Goal: Transaction & Acquisition: Purchase product/service

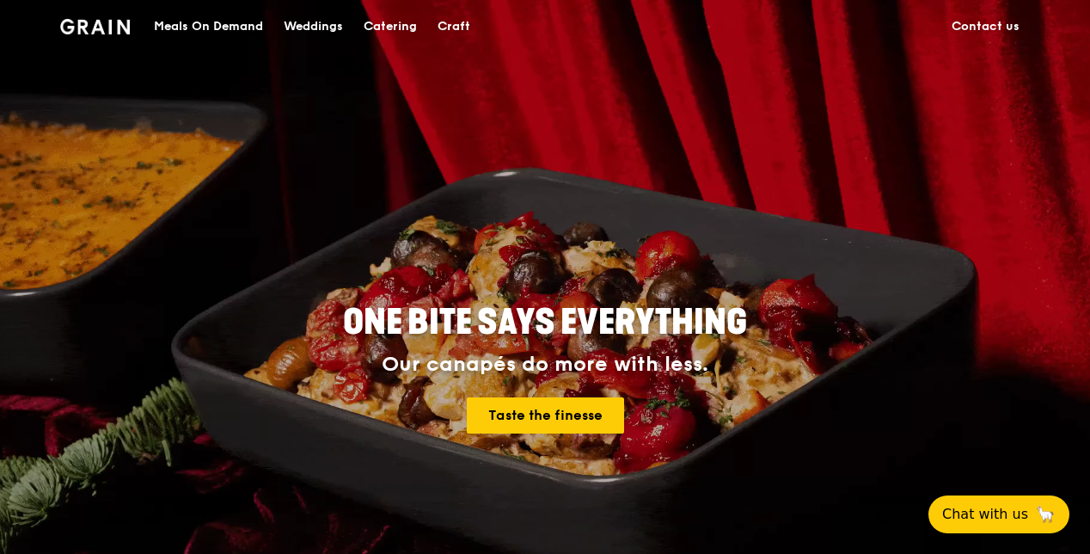
click at [392, 27] on div "Catering" at bounding box center [390, 27] width 53 height 52
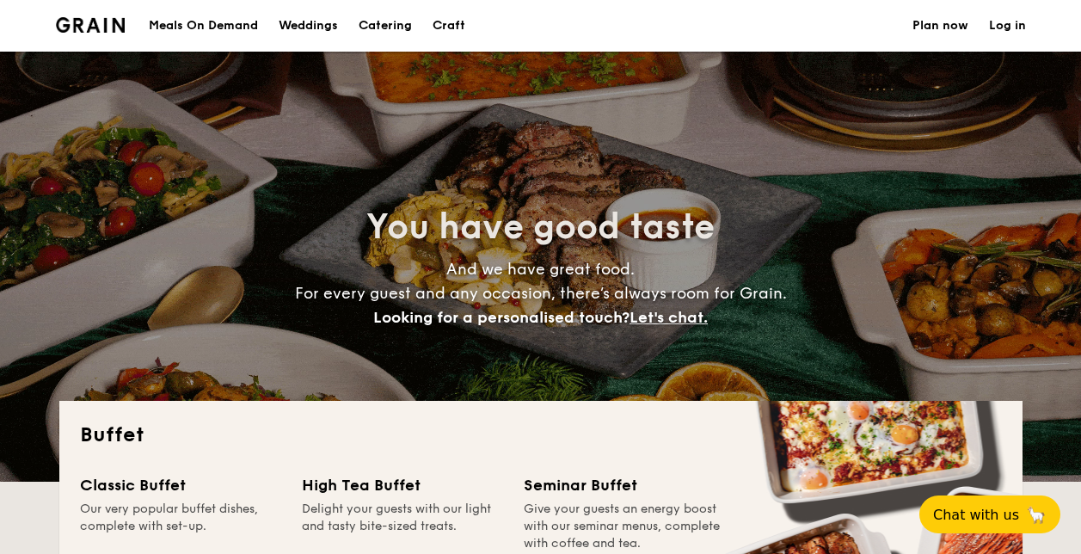
select select
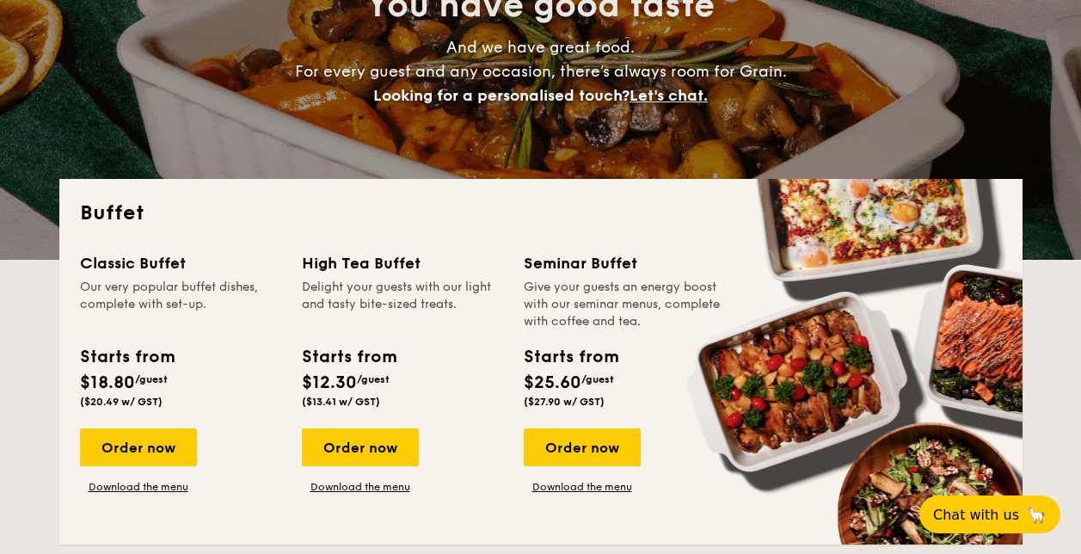
scroll to position [344, 0]
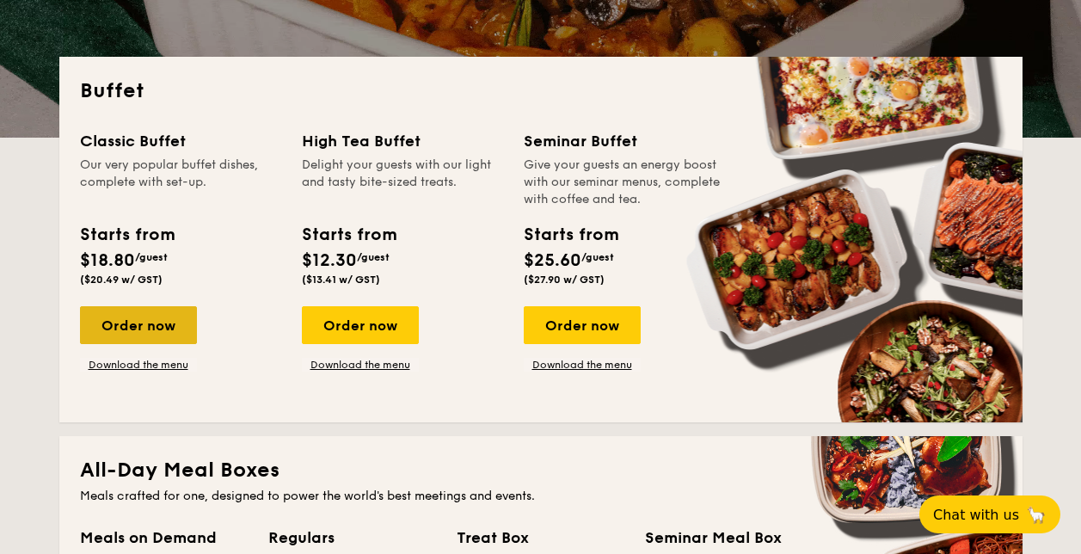
click at [132, 325] on div "Order now" at bounding box center [138, 325] width 117 height 38
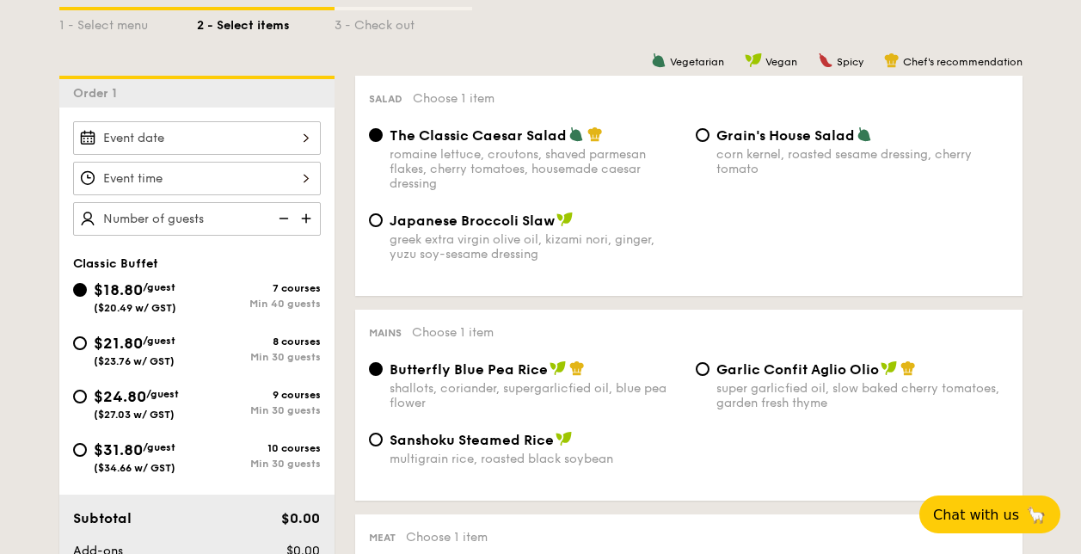
scroll to position [408, 0]
click at [306, 135] on input "Smoked Mesquite Whole Chicken brined in our in-house blend of herbs and spices,…" at bounding box center [197, 139] width 248 height 34
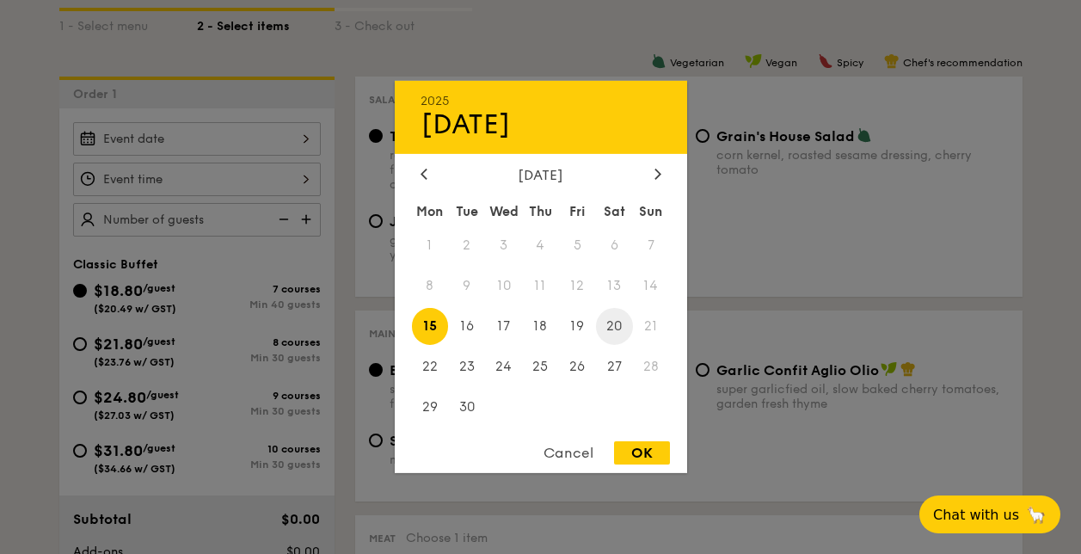
click at [609, 327] on span "20" at bounding box center [614, 326] width 37 height 37
click at [637, 450] on div "OK" at bounding box center [642, 452] width 56 height 23
type input "[DATE]"
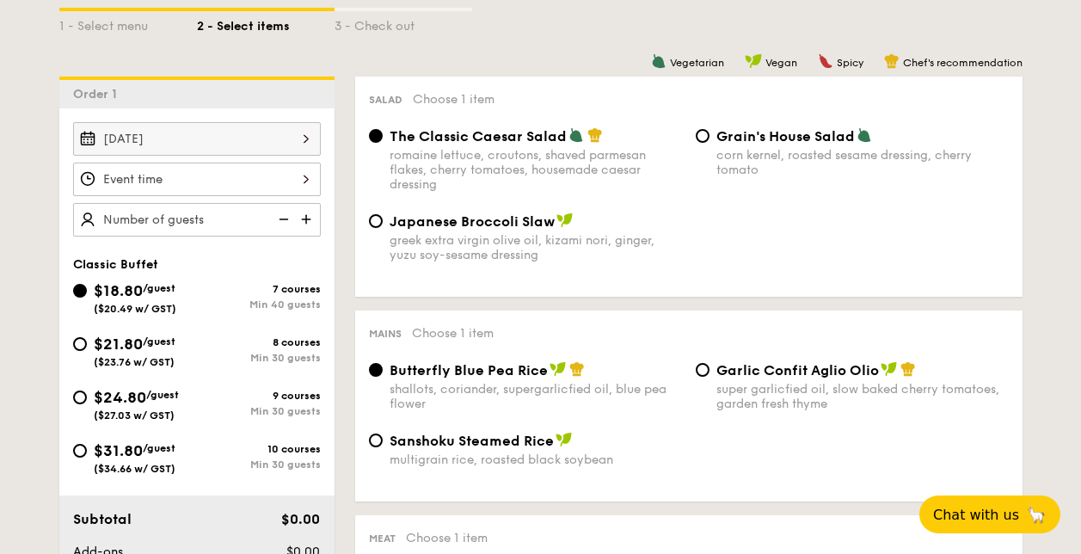
click at [303, 178] on input "Smoked Mesquite Whole Chicken brined in our in-house blend of herbs and spices,…" at bounding box center [197, 179] width 248 height 34
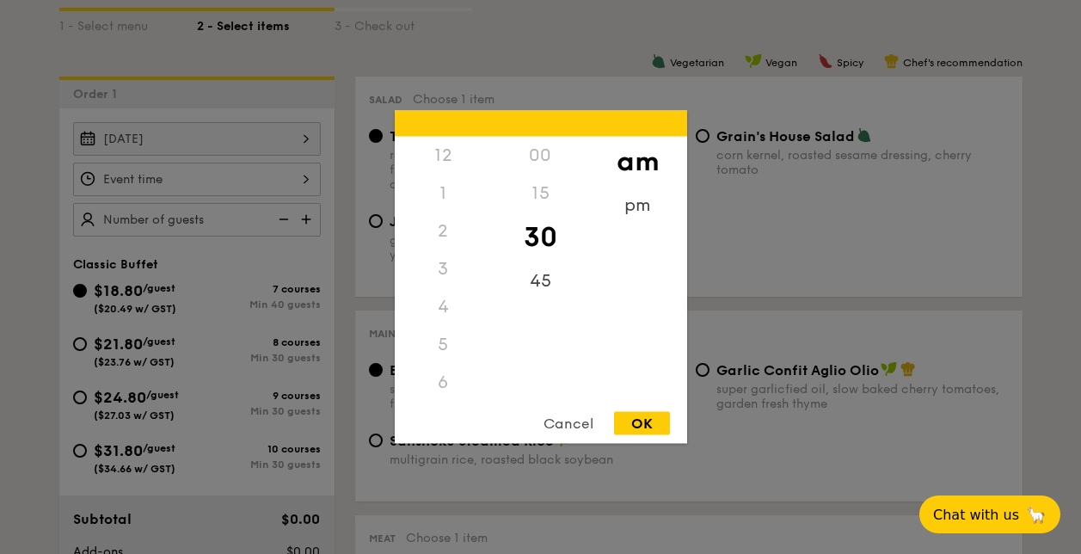
scroll to position [189, 0]
click at [443, 194] on div "6" at bounding box center [443, 194] width 97 height 38
drag, startPoint x: 449, startPoint y: 305, endPoint x: 450, endPoint y: 364, distance: 58.5
click at [450, 364] on div "12 1 2 3 4 5 6 7 8 9 10 11" at bounding box center [443, 268] width 97 height 262
click at [468, 184] on div "6" at bounding box center [443, 194] width 97 height 38
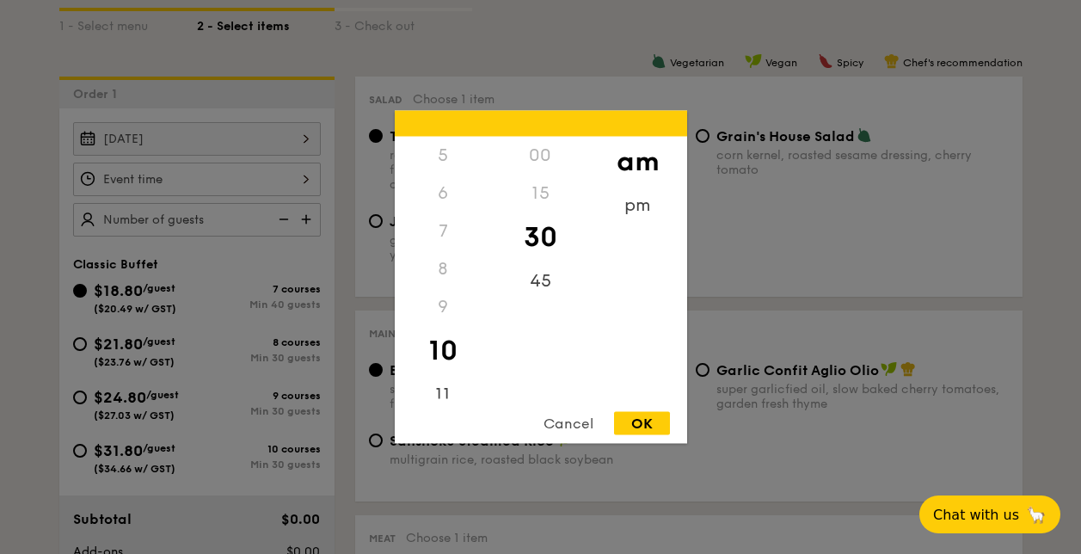
click at [534, 235] on div "30" at bounding box center [540, 237] width 97 height 50
drag, startPoint x: 487, startPoint y: 350, endPoint x: 492, endPoint y: 304, distance: 45.9
click at [492, 304] on div "12 1 2 3 4 5 6 7 8 9 10 11 00 15 30 45 am pm" at bounding box center [541, 268] width 292 height 262
click at [487, 304] on div "9" at bounding box center [443, 307] width 97 height 38
drag, startPoint x: 487, startPoint y: 304, endPoint x: 486, endPoint y: 251, distance: 53.3
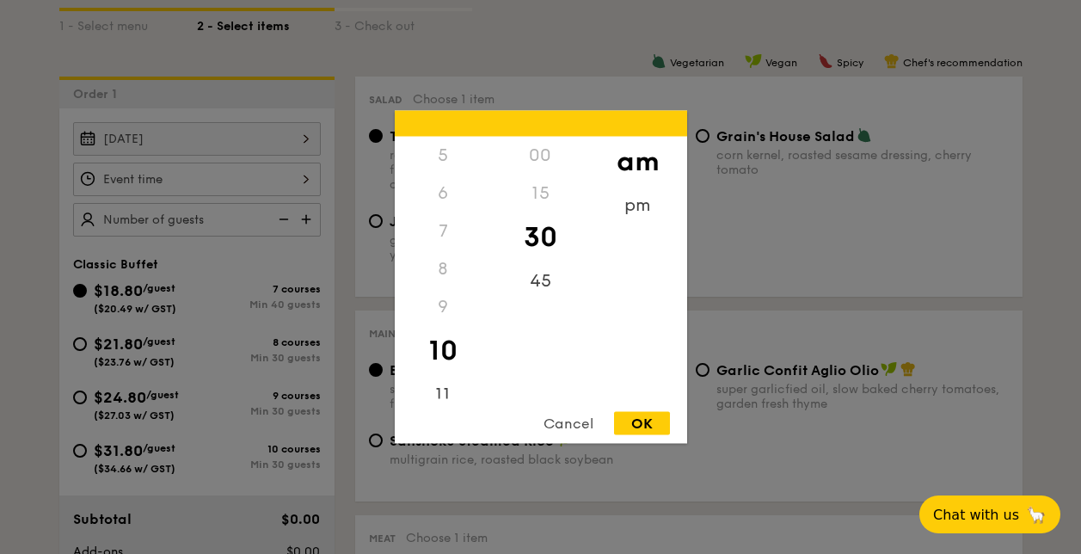
click at [486, 251] on div "12 1 2 3 4 5 6 7 8 9 10 11" at bounding box center [443, 268] width 97 height 262
click at [448, 296] on div "9" at bounding box center [443, 307] width 97 height 38
click at [442, 309] on div "9" at bounding box center [443, 307] width 97 height 38
click at [561, 417] on div "Cancel" at bounding box center [568, 423] width 84 height 23
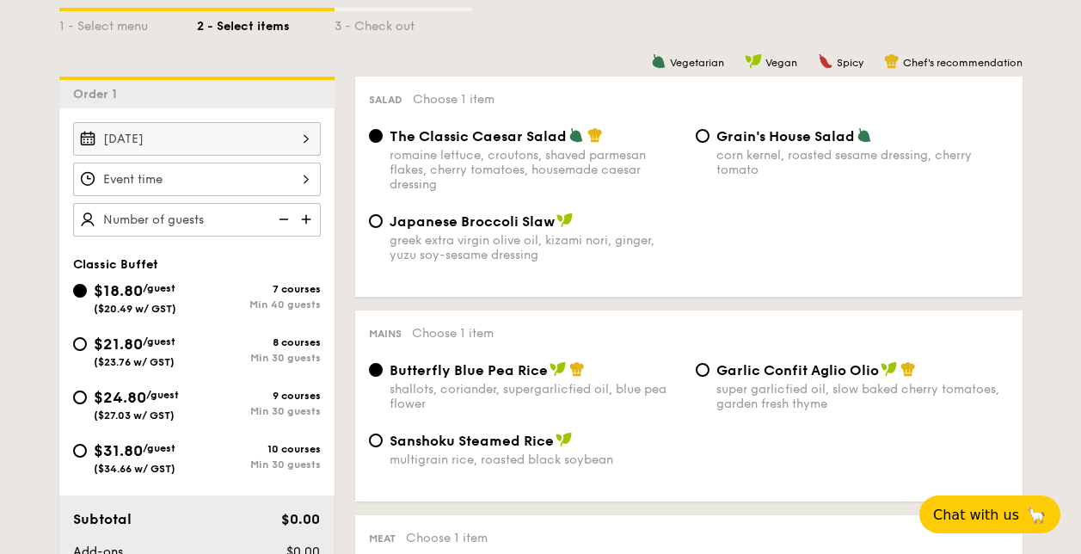
click at [184, 176] on input "Smoked Mesquite Whole Chicken brined in our in-house blend of herbs and spices,…" at bounding box center [197, 179] width 248 height 34
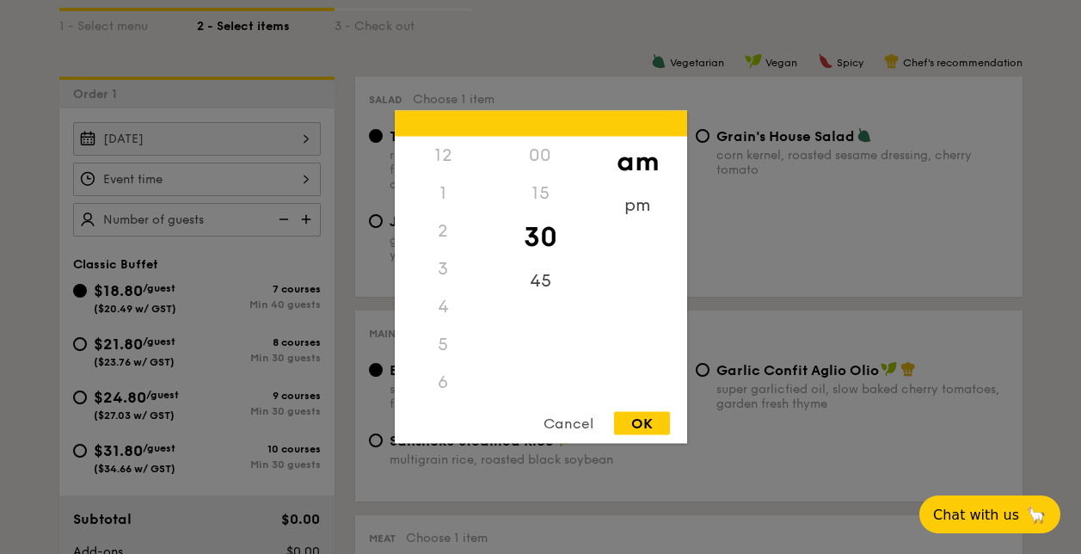
click at [437, 364] on div "6" at bounding box center [443, 383] width 97 height 38
click at [437, 191] on div "6" at bounding box center [443, 194] width 97 height 38
click at [635, 211] on div "pm" at bounding box center [637, 212] width 97 height 50
click at [444, 192] on div "6" at bounding box center [443, 200] width 97 height 50
click at [651, 418] on div "OK" at bounding box center [642, 423] width 56 height 23
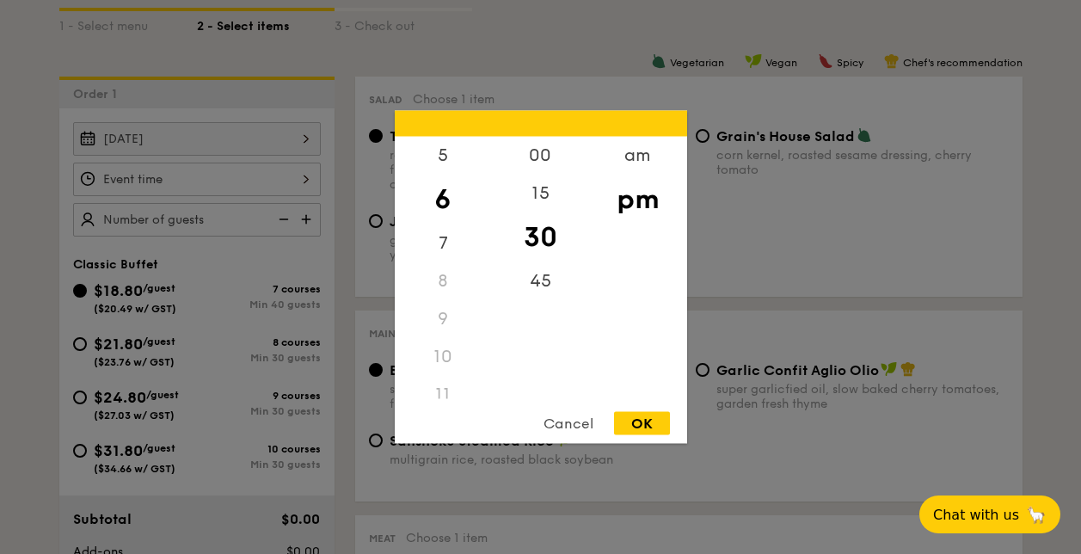
type input "6:30PM"
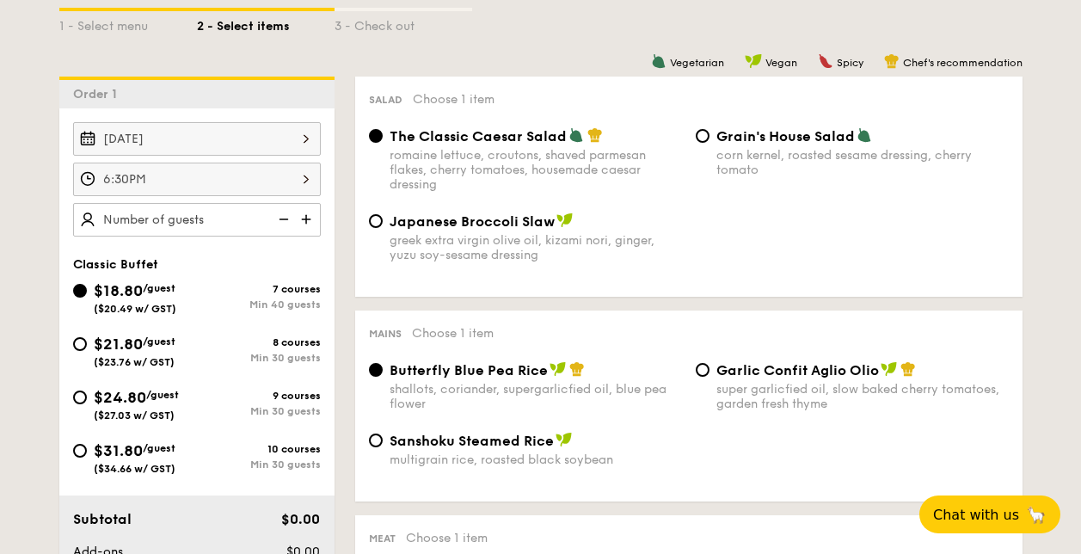
click at [304, 139] on input "[DATE]" at bounding box center [197, 139] width 248 height 34
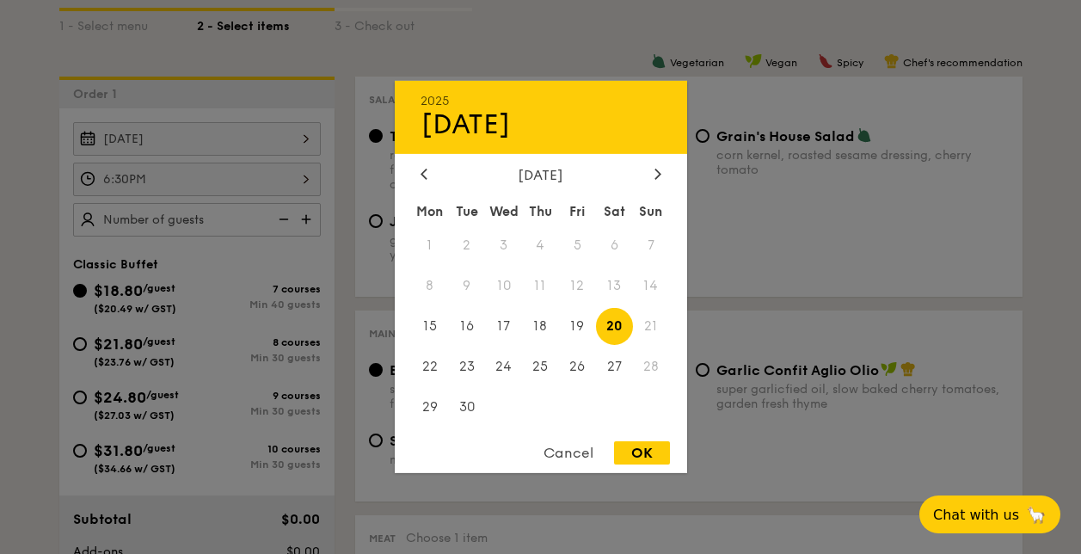
click at [612, 281] on span "13" at bounding box center [614, 285] width 37 height 37
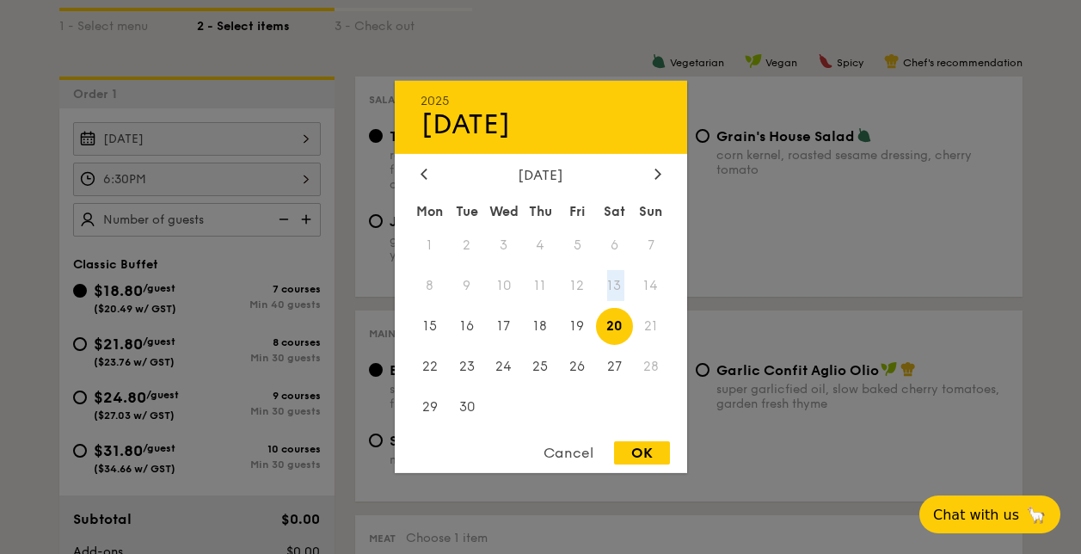
click at [612, 281] on span "13" at bounding box center [614, 285] width 37 height 37
click at [569, 447] on div "Cancel" at bounding box center [568, 452] width 84 height 23
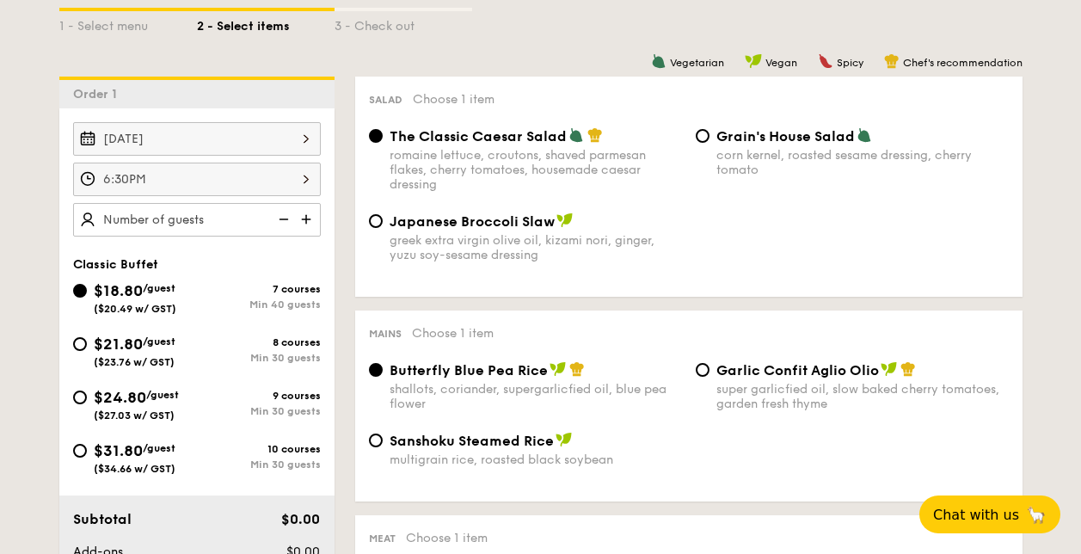
click at [303, 128] on input "[DATE]" at bounding box center [197, 139] width 248 height 34
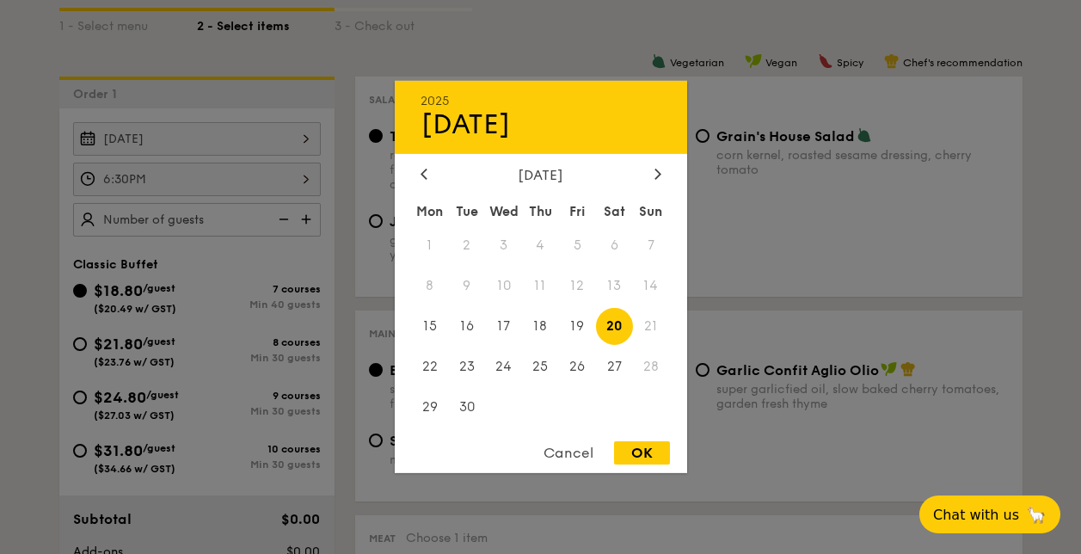
click at [564, 450] on div "Cancel" at bounding box center [568, 452] width 84 height 23
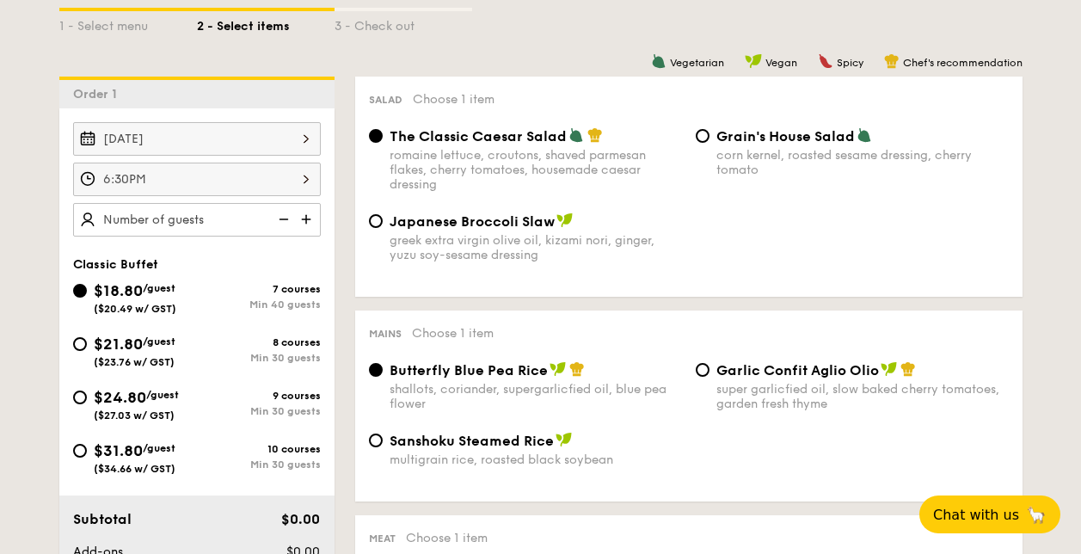
click at [240, 225] on input "text" at bounding box center [197, 220] width 248 height 34
click at [308, 134] on input "[DATE]" at bounding box center [197, 139] width 248 height 34
type input "40 guests"
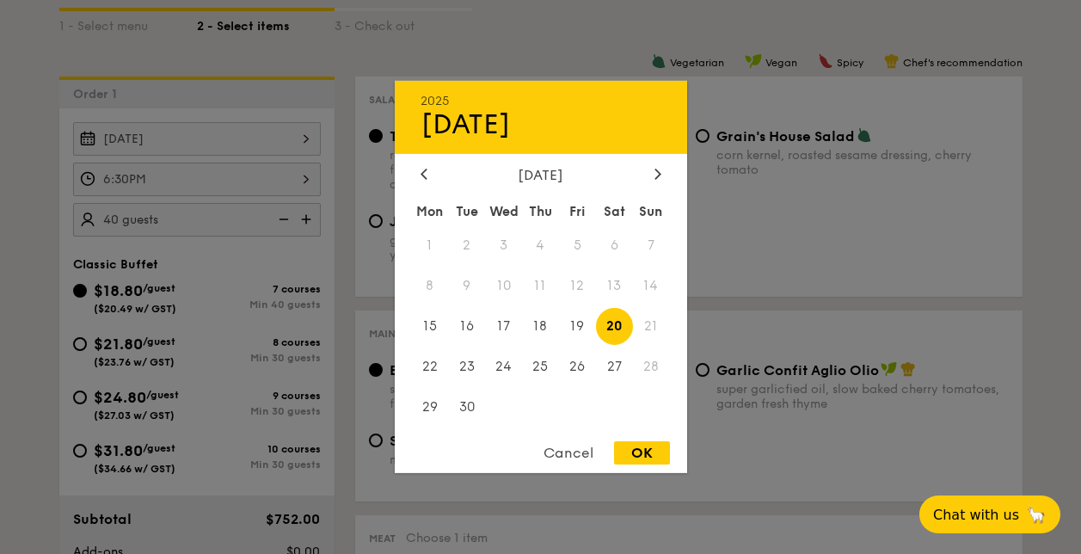
click at [562, 449] on div "Cancel" at bounding box center [568, 452] width 84 height 23
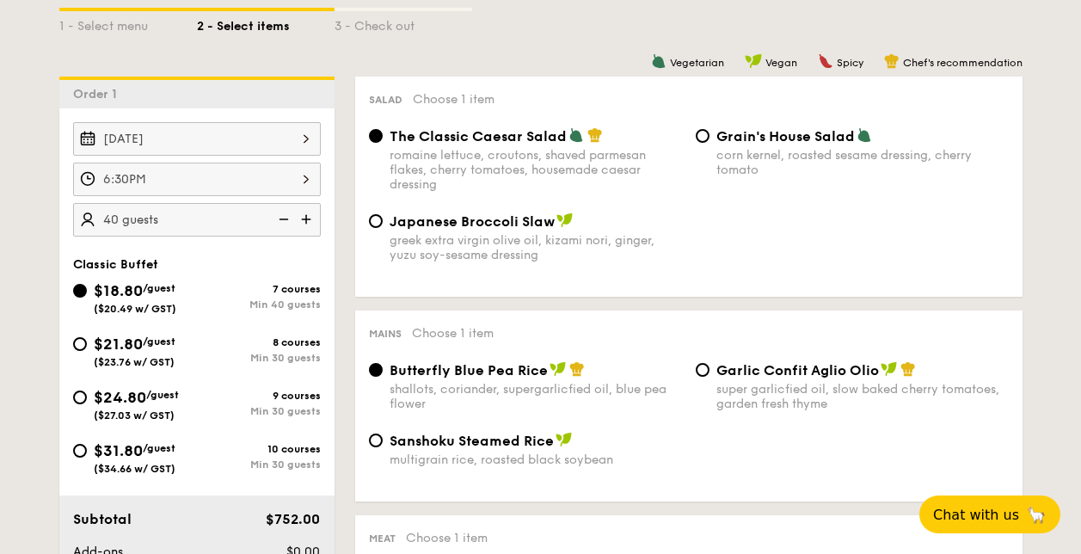
click at [279, 138] on input "[DATE]" at bounding box center [197, 139] width 248 height 34
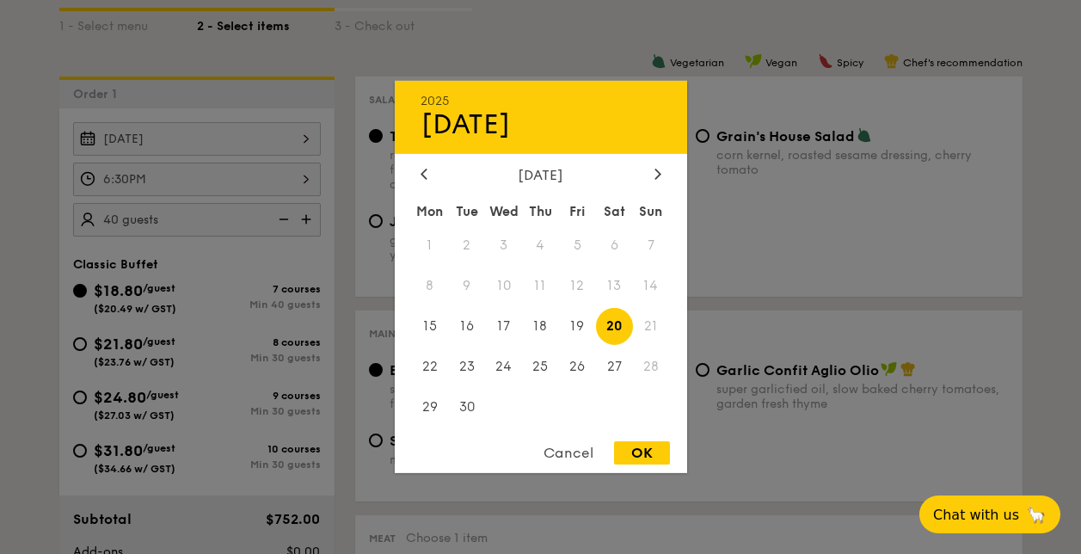
click at [569, 451] on div "Cancel" at bounding box center [568, 452] width 84 height 23
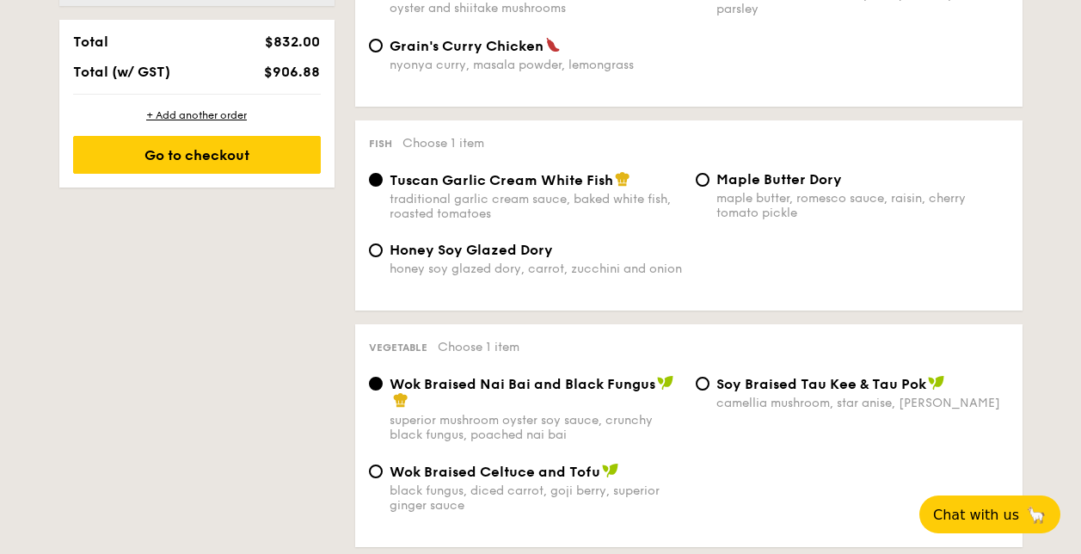
scroll to position [494, 0]
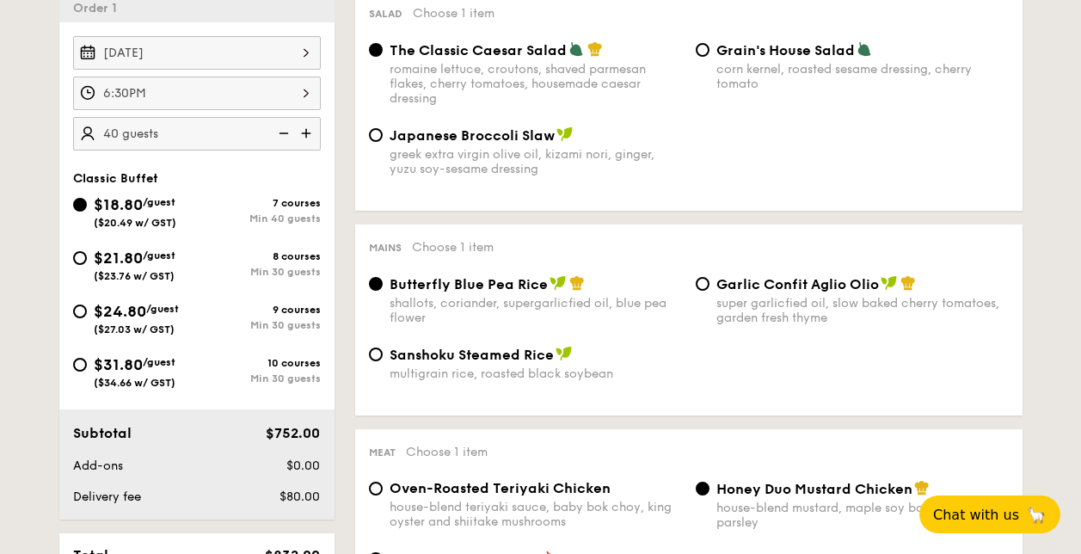
drag, startPoint x: 215, startPoint y: 266, endPoint x: 280, endPoint y: 308, distance: 77.7
click at [215, 265] on div "8 courses Min 30 guests" at bounding box center [259, 264] width 124 height 28
click at [87, 265] on input "$21.80 /guest ($23.76 w/ GST) 8 courses Min 30 guests" at bounding box center [80, 258] width 14 height 14
radio input "true"
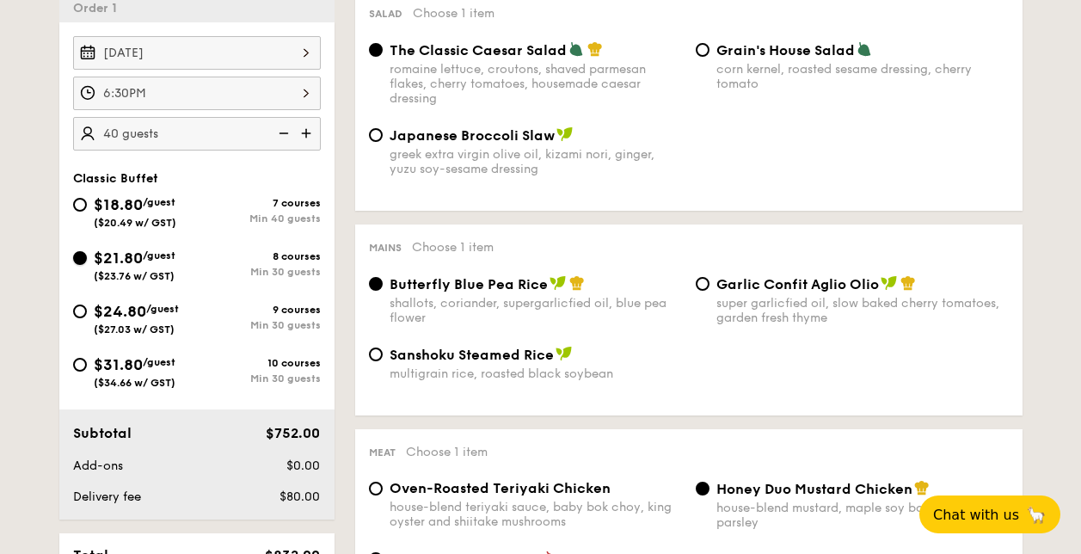
radio input "true"
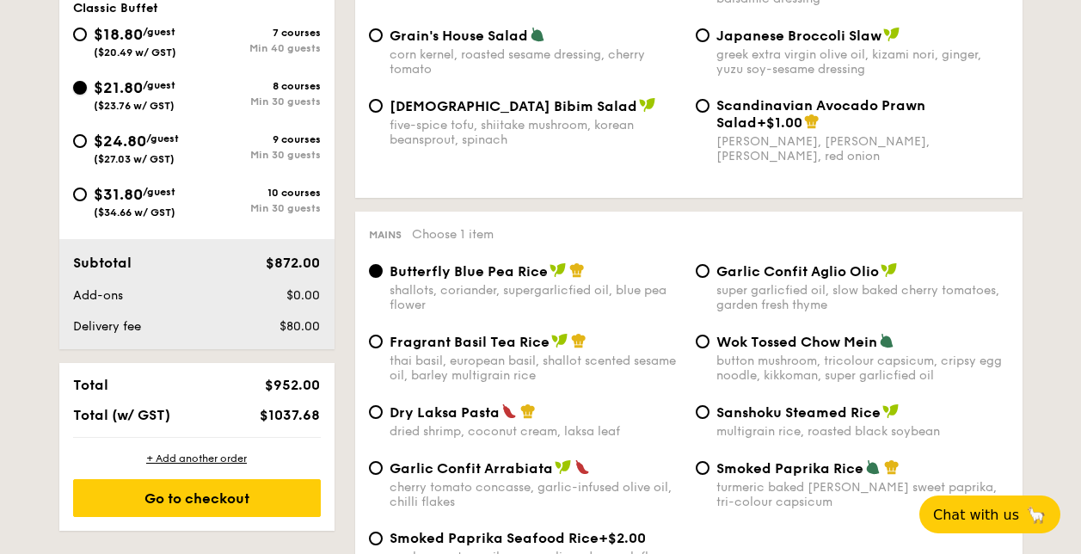
scroll to position [493, 0]
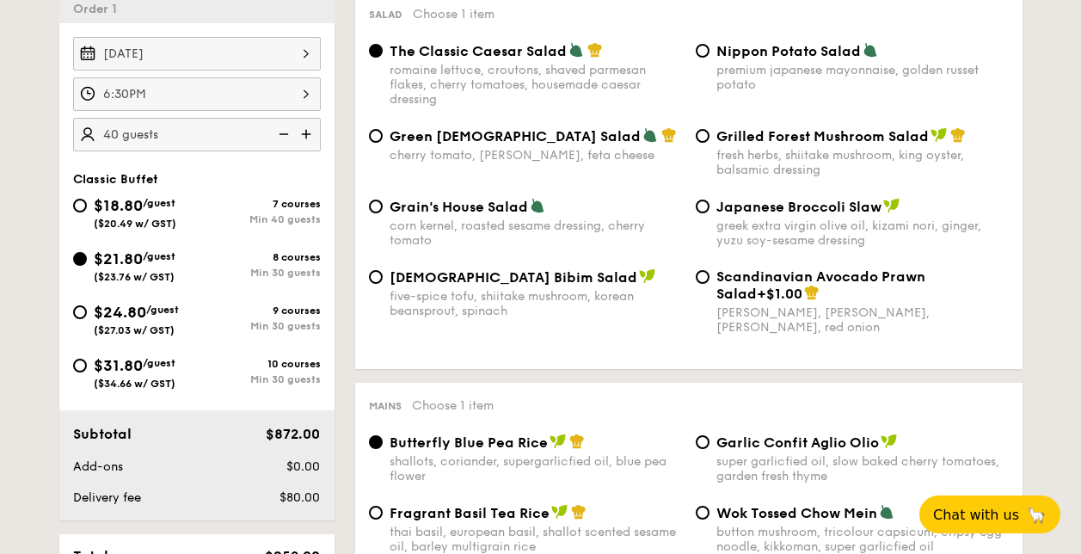
click at [240, 211] on div "7 courses Min 40 guests" at bounding box center [259, 212] width 124 height 28
click at [87, 211] on input "$18.80 /guest ($20.49 w/ GST) 7 courses Min 40 guests" at bounding box center [80, 206] width 14 height 14
radio input "true"
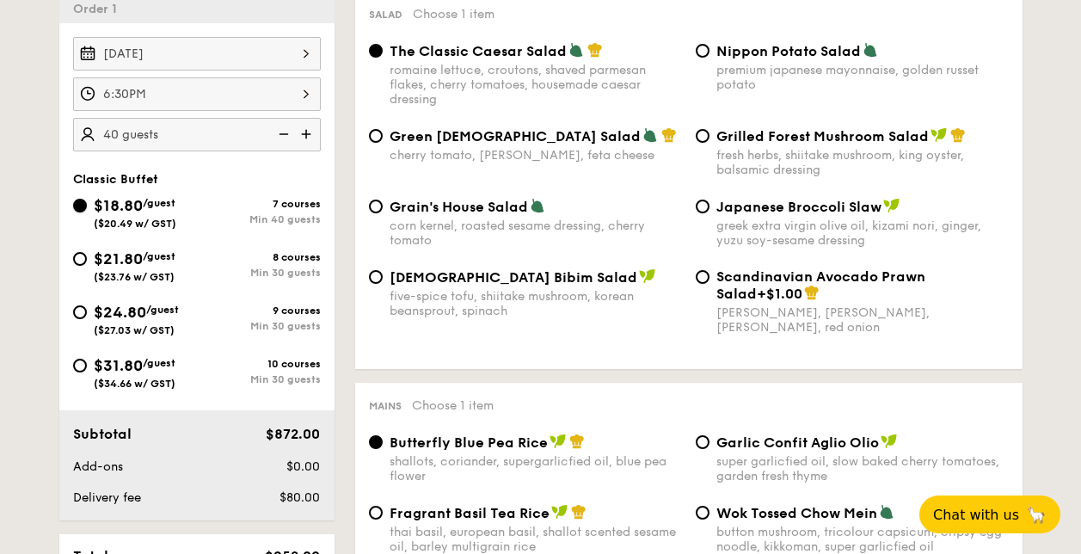
radio input "true"
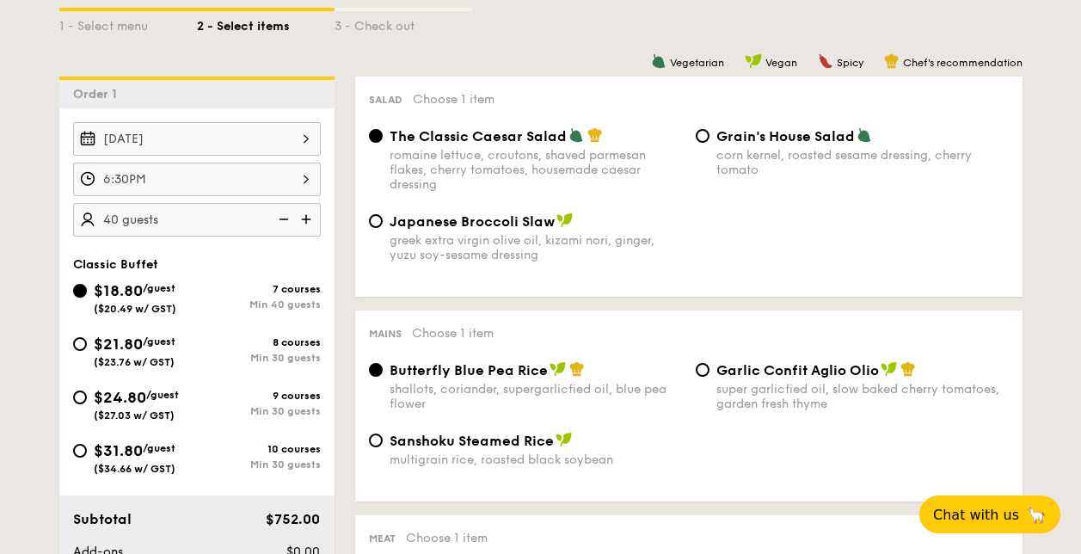
scroll to position [494, 0]
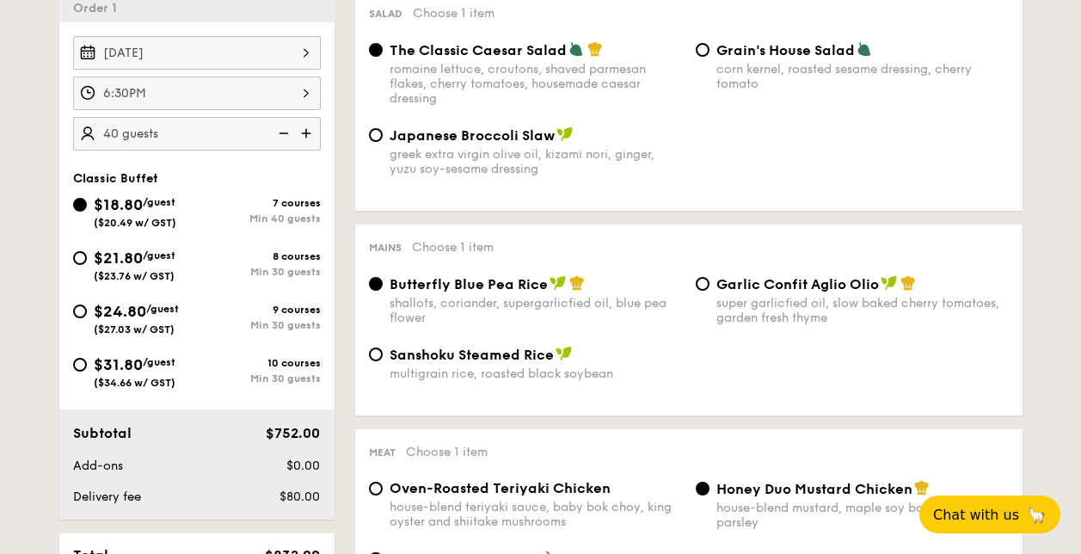
click at [158, 260] on span "/guest" at bounding box center [159, 255] width 33 height 12
click at [87, 260] on input "$21.80 /guest ($23.76 w/ GST) 8 courses Min 30 guests" at bounding box center [80, 258] width 14 height 14
radio input "true"
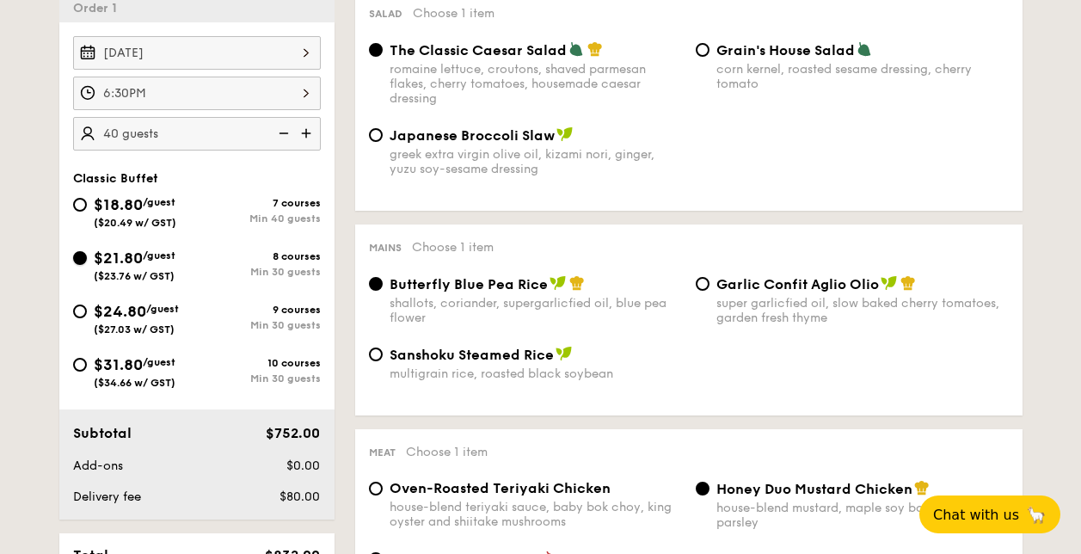
radio input "true"
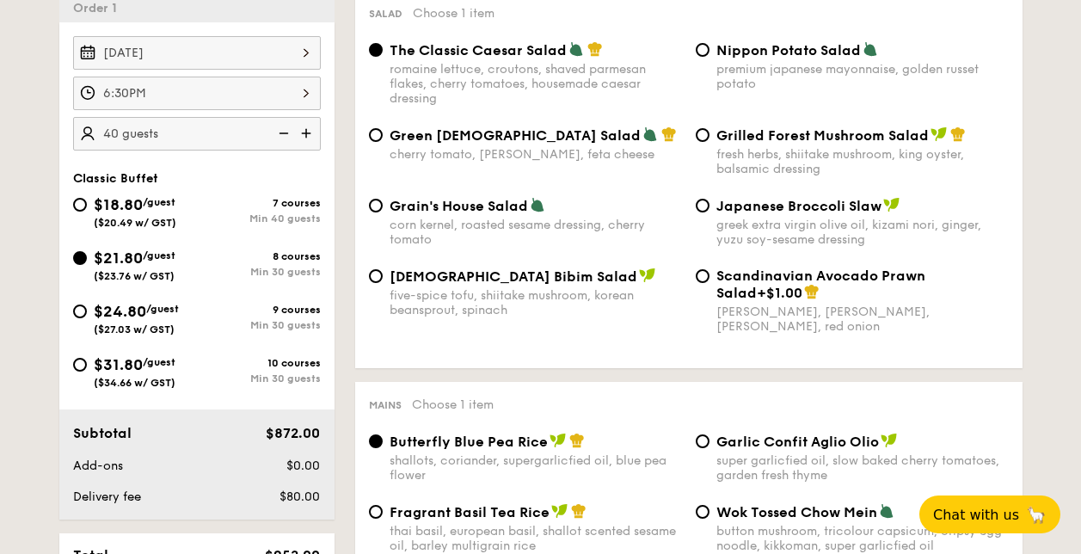
click at [753, 56] on span "Nippon Potato Salad" at bounding box center [788, 50] width 144 height 16
click at [709, 56] on input "Nippon Potato Salad premium japanese mayonnaise, golden russet potato" at bounding box center [702, 50] width 14 height 14
radio input "true"
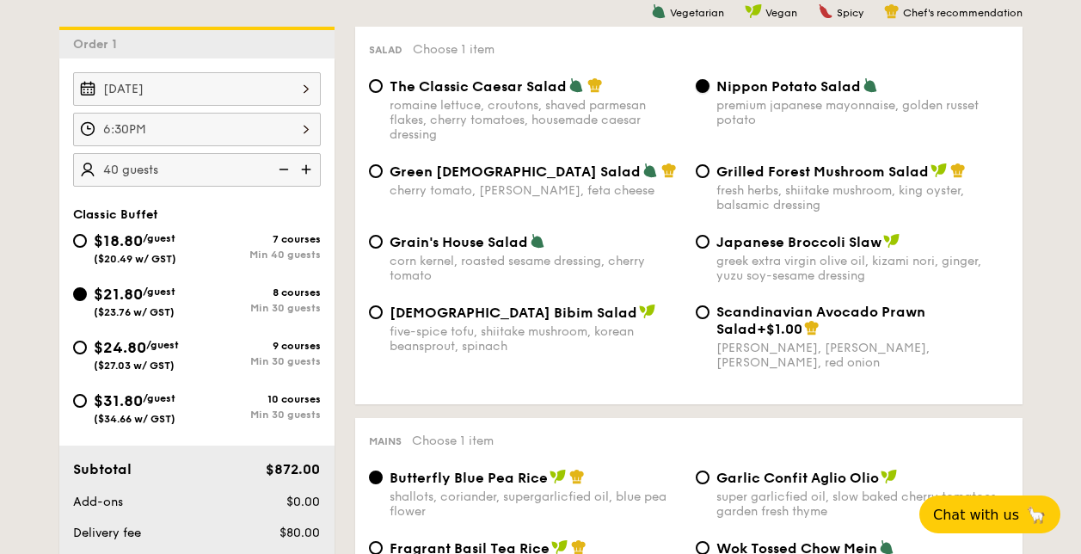
scroll to position [665, 0]
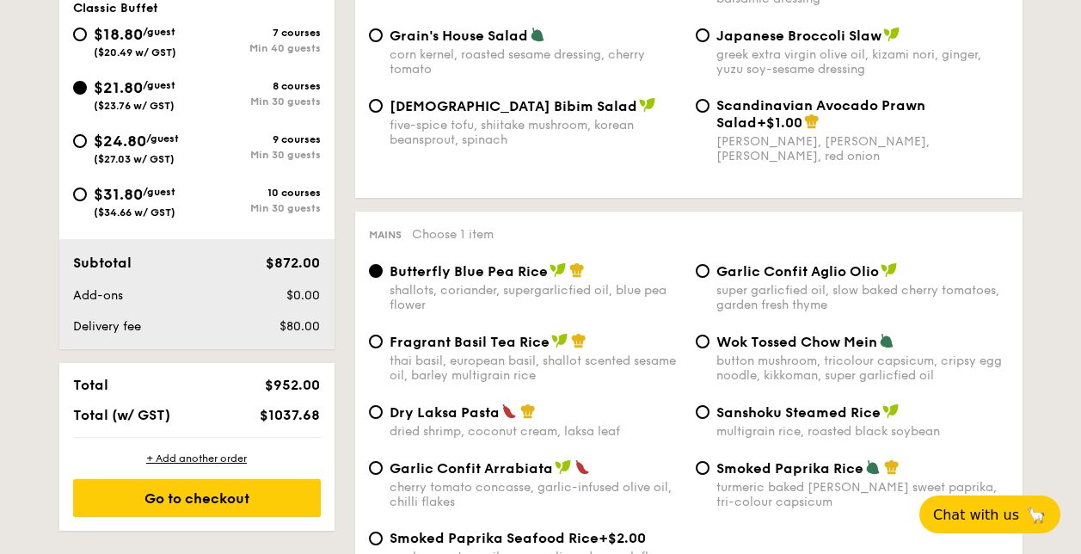
click at [230, 40] on div "7 courses Min 40 guests" at bounding box center [259, 41] width 124 height 28
click at [87, 40] on input "$18.80 /guest ($20.49 w/ GST) 7 courses Min 40 guests" at bounding box center [80, 35] width 14 height 14
radio input "true"
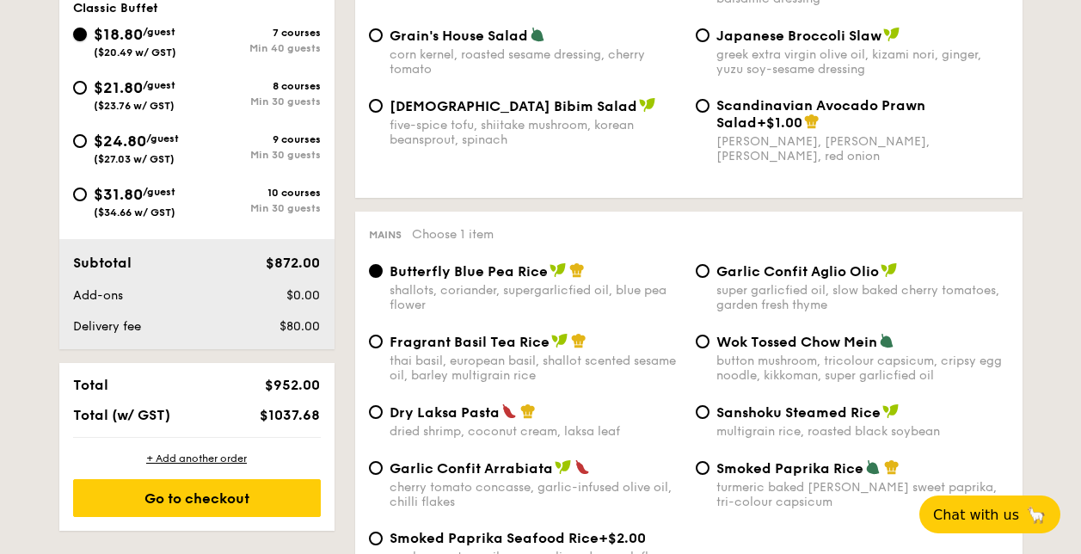
radio input "true"
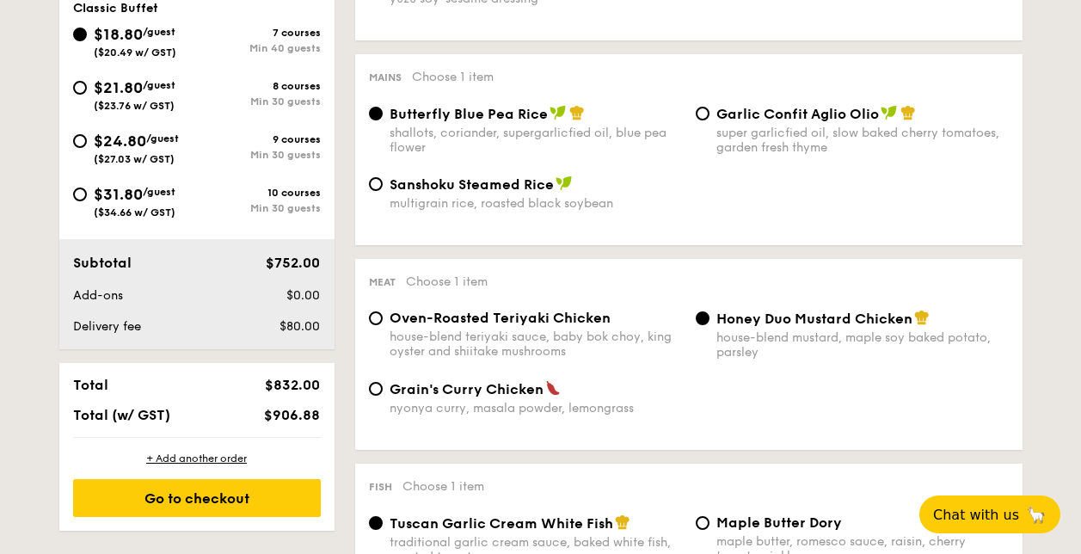
click at [234, 101] on div "Min 30 guests" at bounding box center [259, 101] width 124 height 12
click at [87, 95] on input "$21.80 /guest ($23.76 w/ GST) 8 courses Min 30 guests" at bounding box center [80, 88] width 14 height 14
radio input "true"
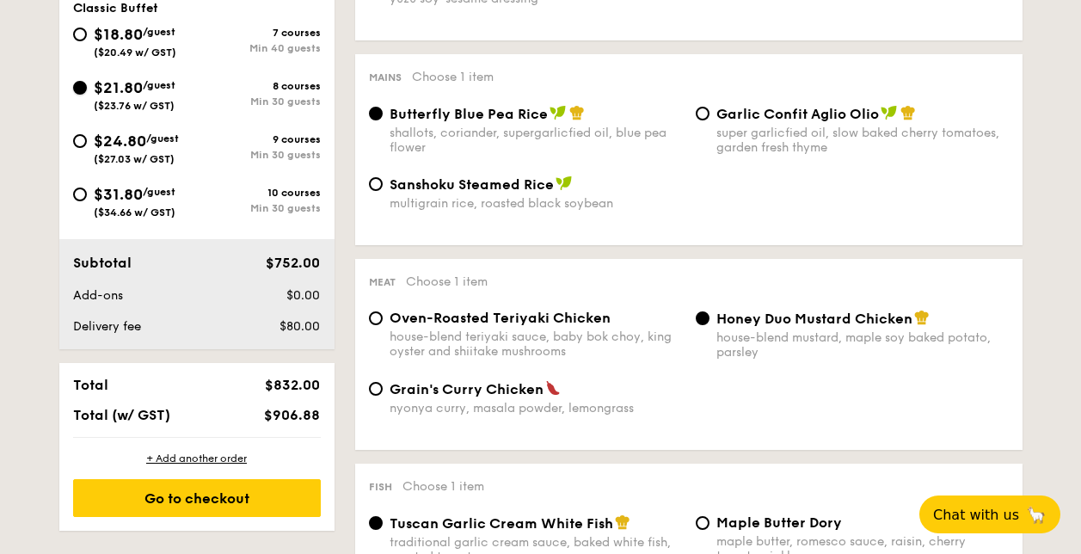
radio input "true"
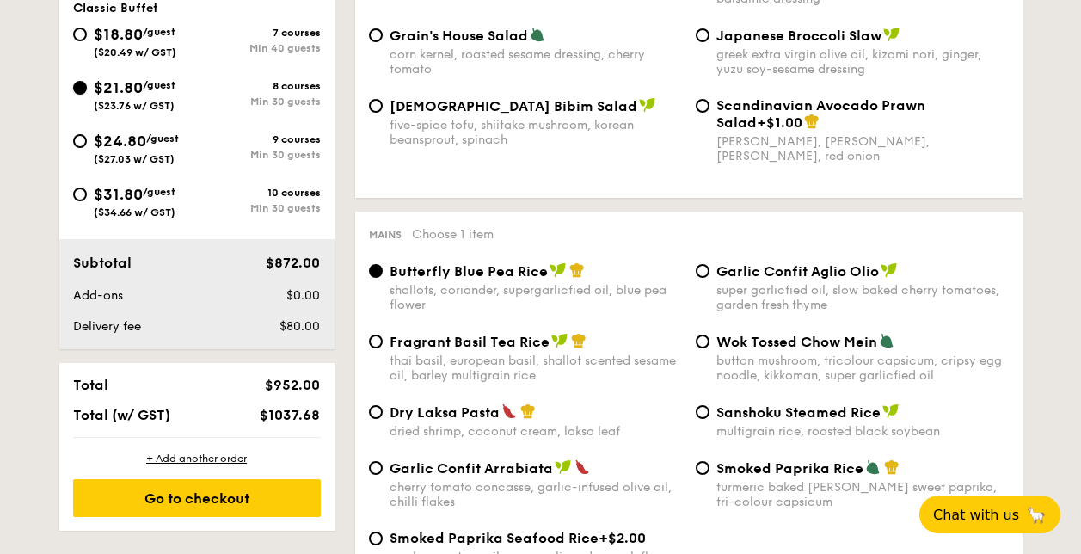
scroll to position [407, 0]
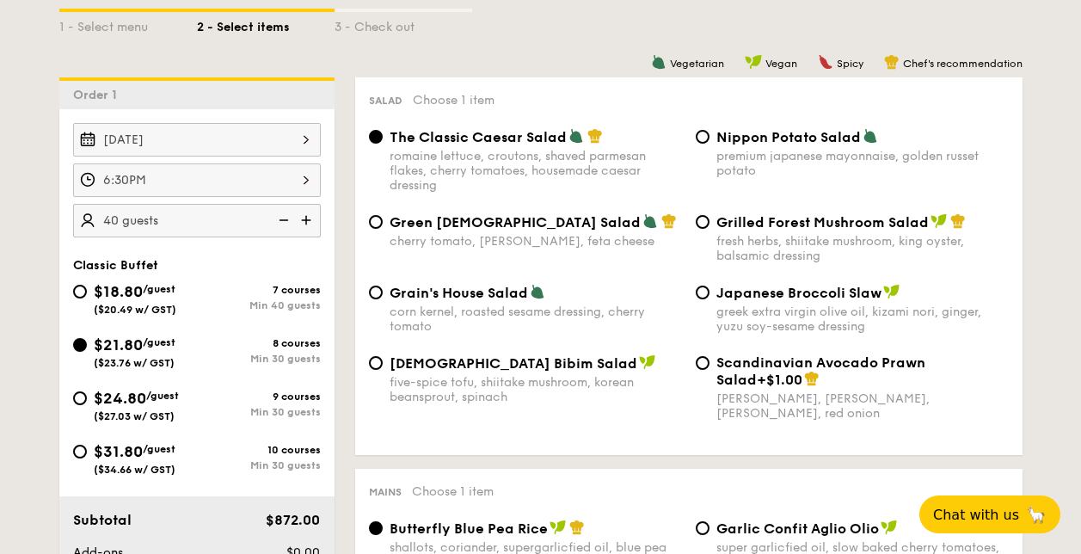
click at [751, 139] on span "Nippon Potato Salad" at bounding box center [788, 137] width 144 height 16
click at [709, 139] on input "Nippon Potato Salad premium japanese mayonnaise, golden russet potato" at bounding box center [702, 137] width 14 height 14
radio input "true"
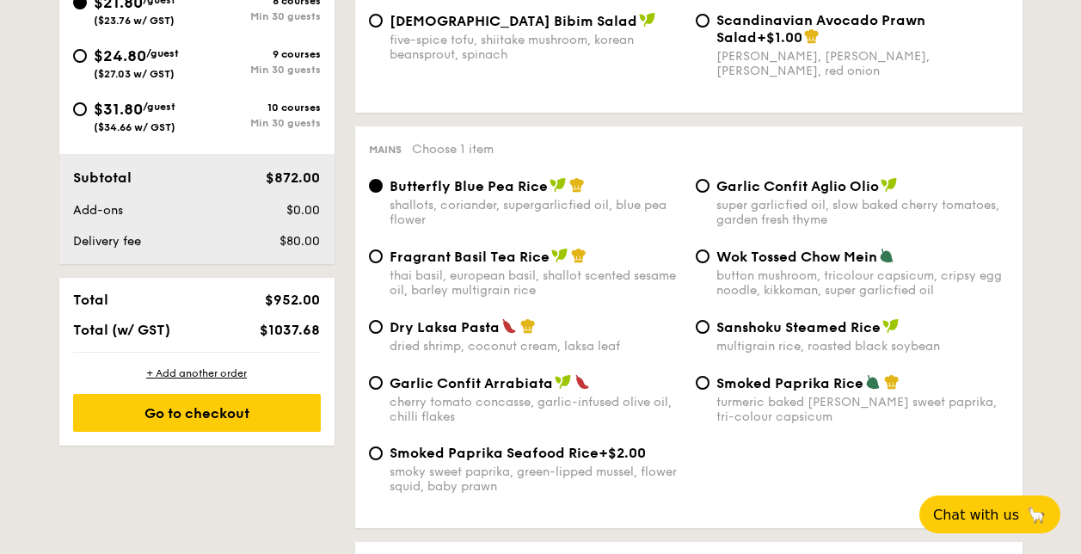
click at [792, 345] on div "multigrain rice, roasted black soybean" at bounding box center [862, 346] width 292 height 15
click at [709, 334] on input "Sanshoku Steamed Rice multigrain rice, roasted black soybean" at bounding box center [702, 327] width 14 height 14
radio input "true"
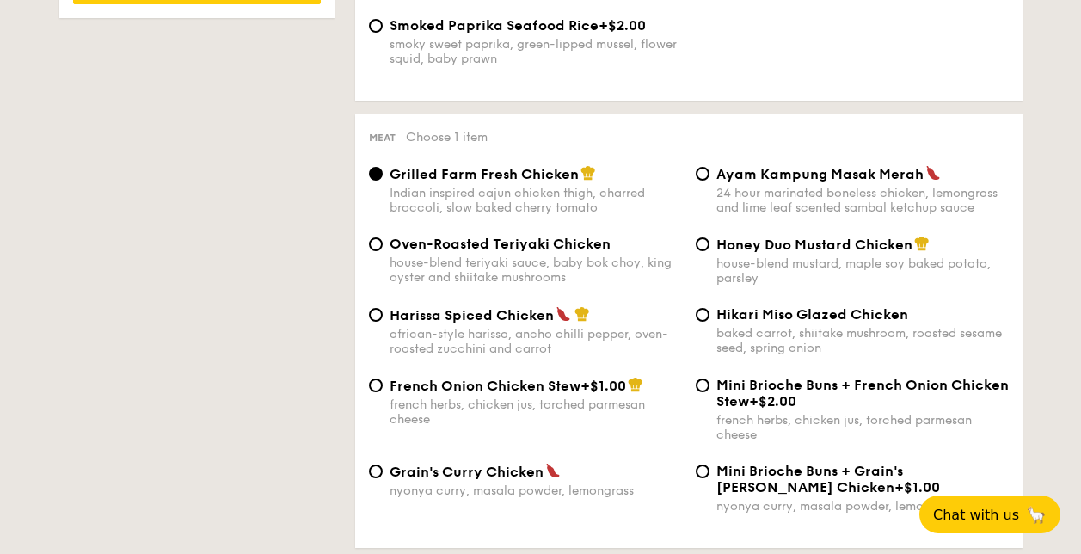
click at [504, 255] on div "house-blend teriyaki sauce, baby bok choy, king oyster and shiitake mushrooms" at bounding box center [535, 269] width 292 height 29
click at [383, 251] on input "Oven-Roasted Teriyaki Chicken house-blend teriyaki sauce, baby bok choy, king o…" at bounding box center [376, 244] width 14 height 14
radio input "true"
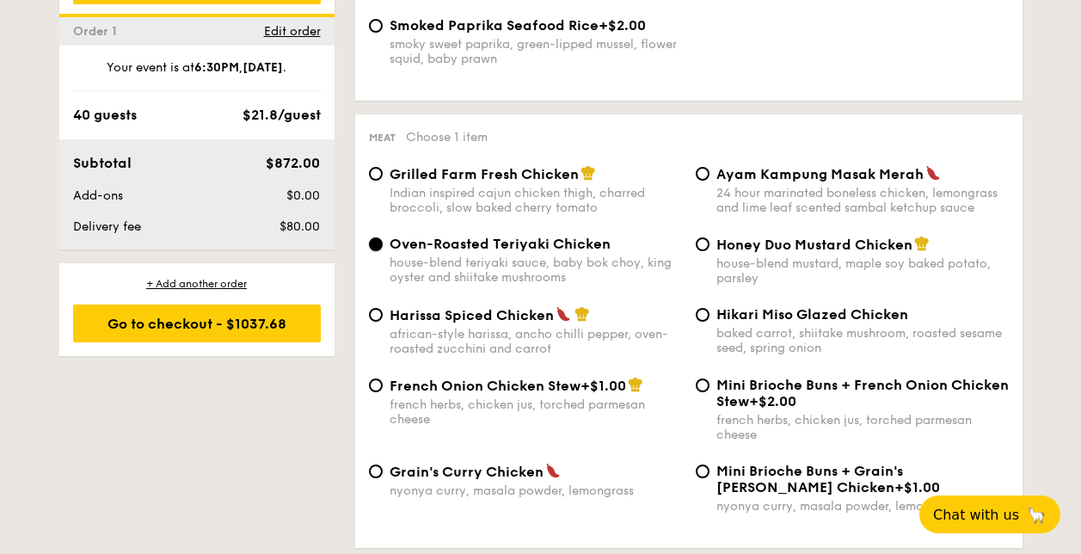
scroll to position [1690, 0]
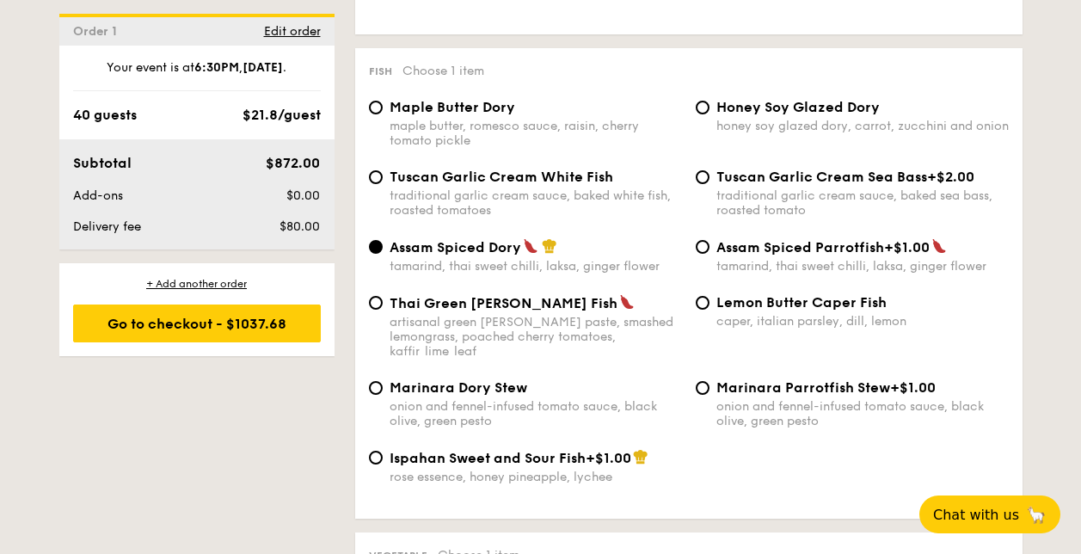
click at [493, 120] on div "maple butter, romesco sauce, raisin, cherry tomato pickle" at bounding box center [535, 133] width 292 height 29
click at [383, 114] on input "Maple Butter Dory maple butter, romesco sauce, raisin, cherry tomato pickle" at bounding box center [376, 108] width 14 height 14
radio input "true"
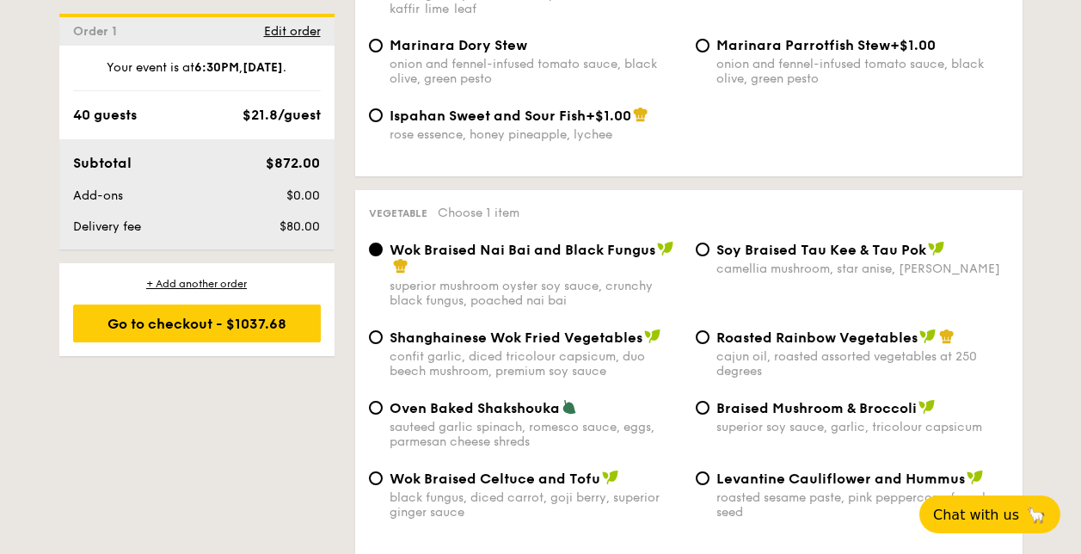
scroll to position [2203, 0]
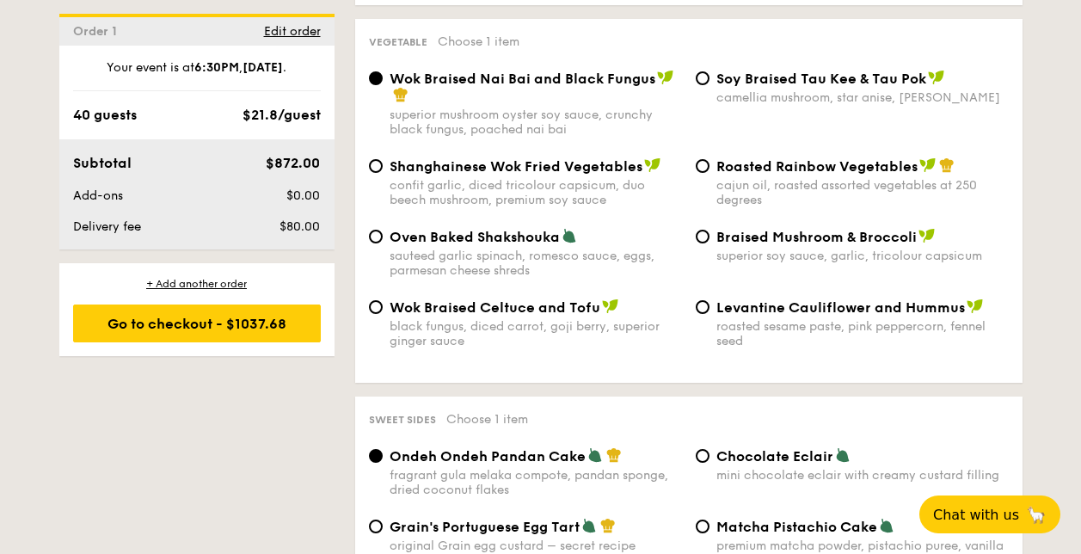
click at [793, 178] on div "cajun oil, roasted assorted vegetables at 250 degrees" at bounding box center [862, 192] width 292 height 29
click at [709, 168] on input "Roasted Rainbow Vegetables cajun oil, roasted assorted vegetables at 250 degrees" at bounding box center [702, 166] width 14 height 14
radio input "true"
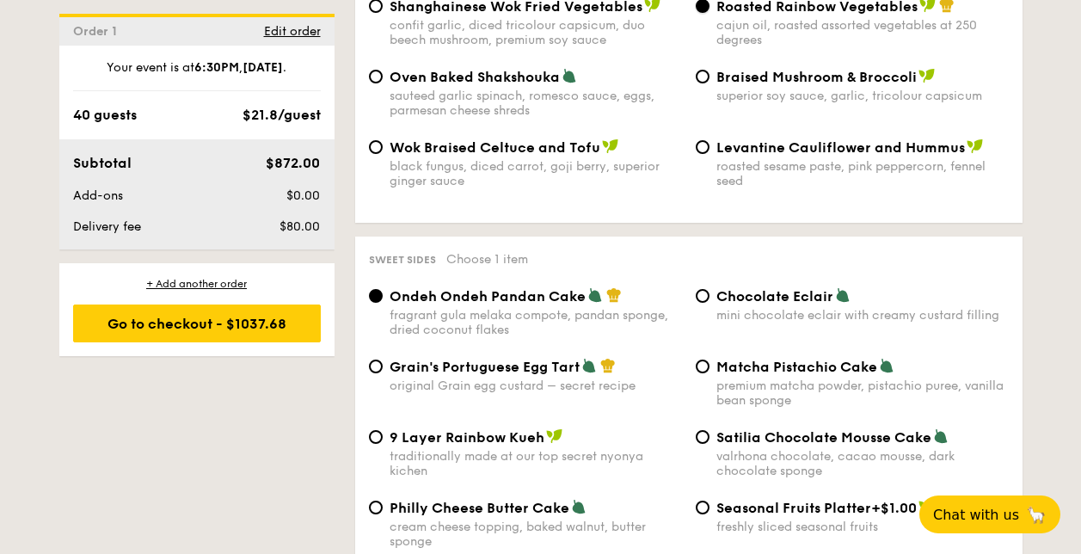
scroll to position [2460, 0]
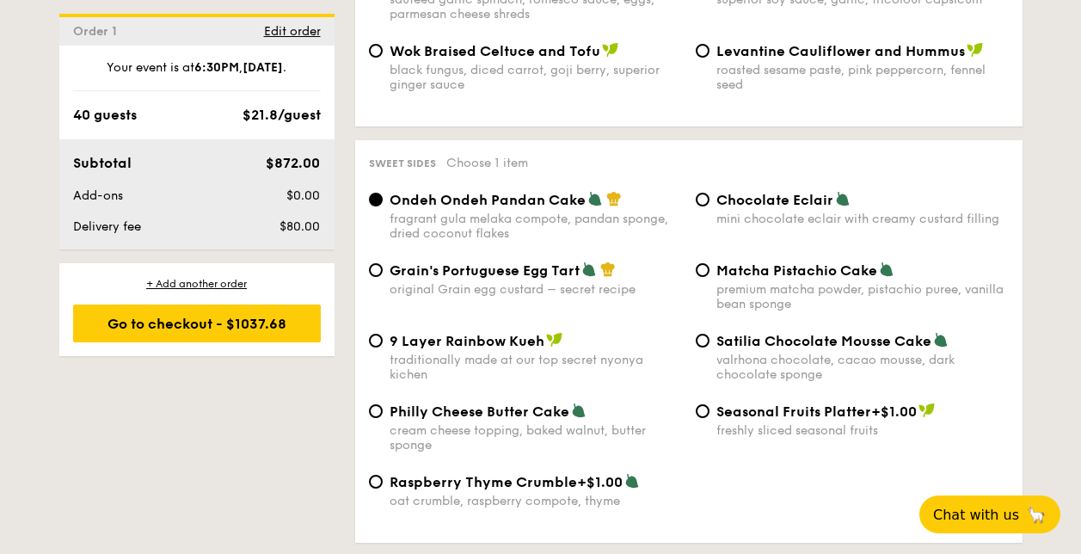
click at [495, 262] on span "Grain's Portuguese Egg Tart" at bounding box center [484, 270] width 190 height 16
click at [383, 263] on input "Grain's Portuguese Egg Tart original Grain egg custard – secret recipe" at bounding box center [376, 270] width 14 height 14
radio input "true"
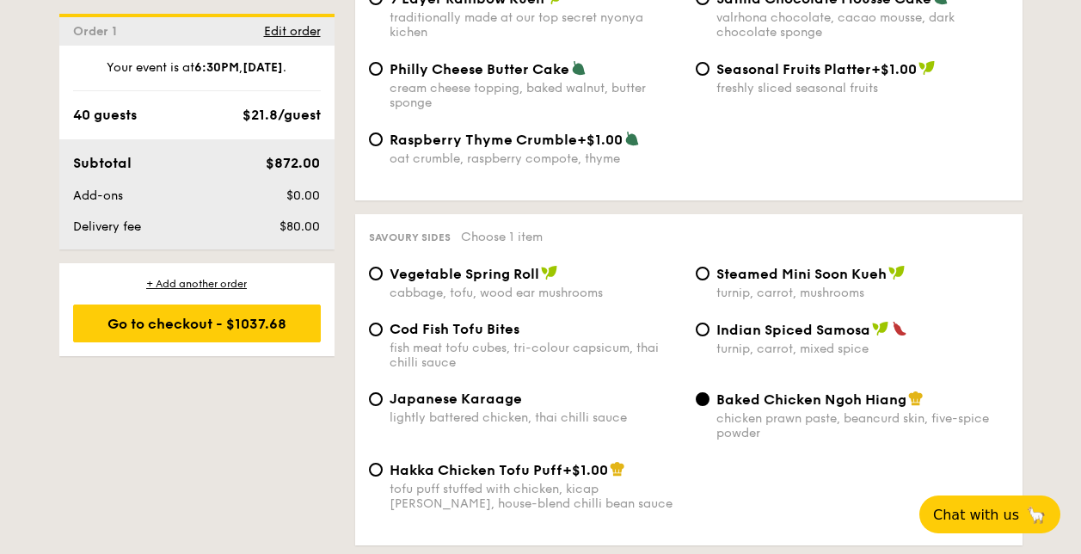
click at [474, 266] on span "Vegetable Spring Roll" at bounding box center [464, 274] width 150 height 16
click at [383, 266] on input "Vegetable Spring Roll cabbage, tofu, wood ear mushrooms" at bounding box center [376, 273] width 14 height 14
radio input "true"
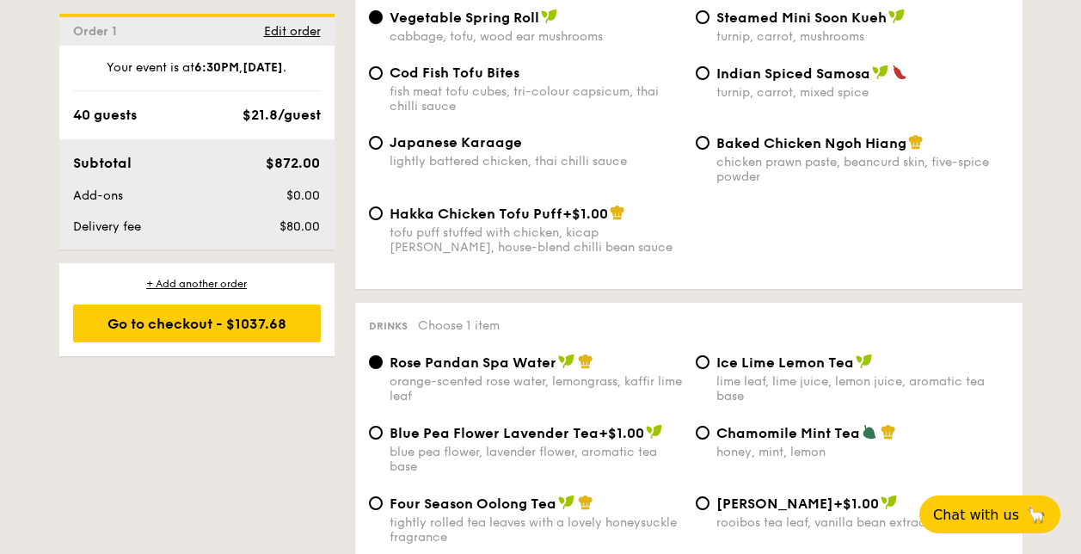
scroll to position [3229, 0]
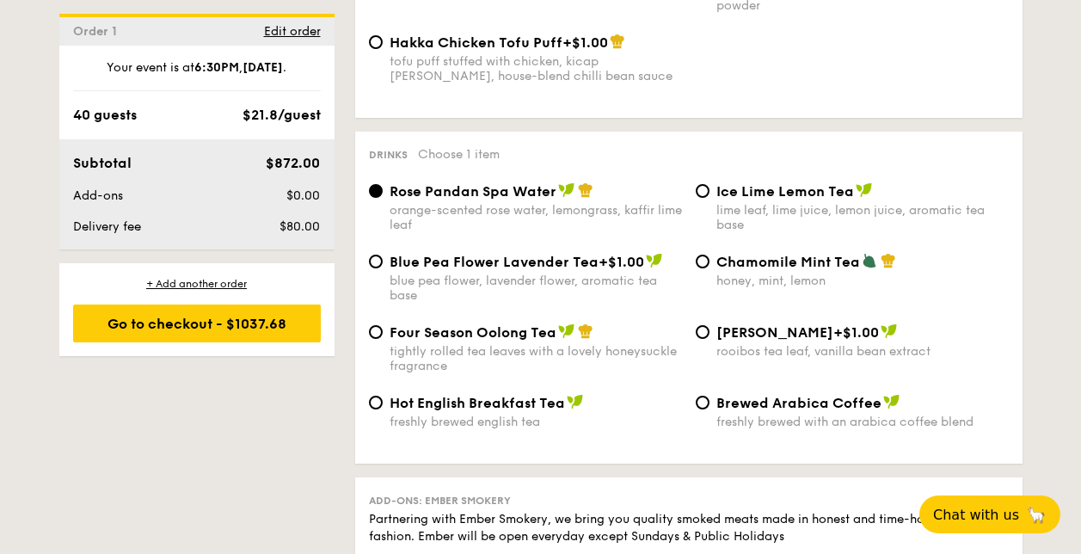
click at [780, 203] on div "lime leaf, lime juice, lemon juice, aromatic tea base" at bounding box center [862, 217] width 292 height 29
click at [709, 188] on input "Ice Lime Lemon Tea lime leaf, lime juice, lemon juice, aromatic tea base" at bounding box center [702, 191] width 14 height 14
radio input "true"
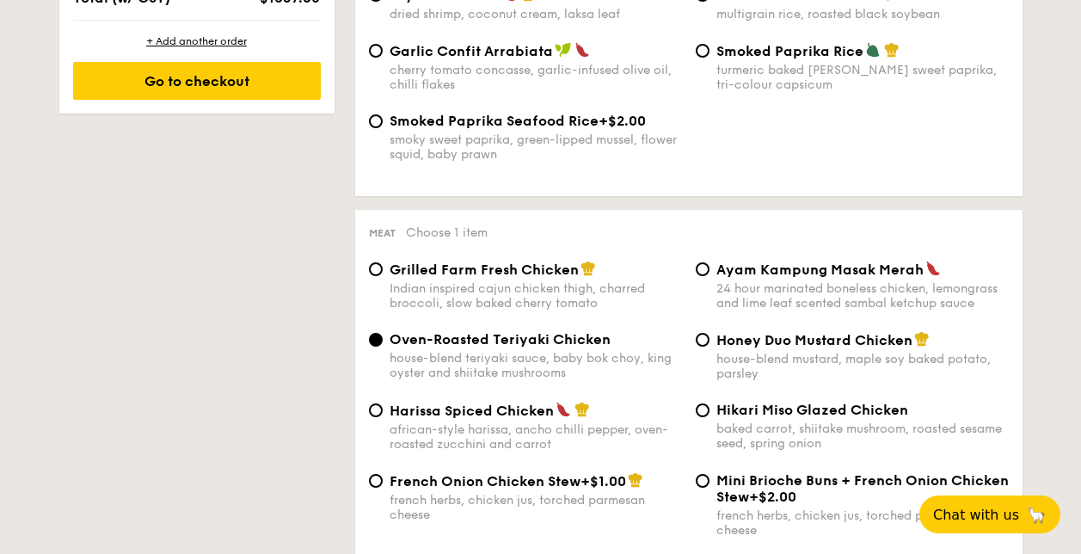
scroll to position [825, 0]
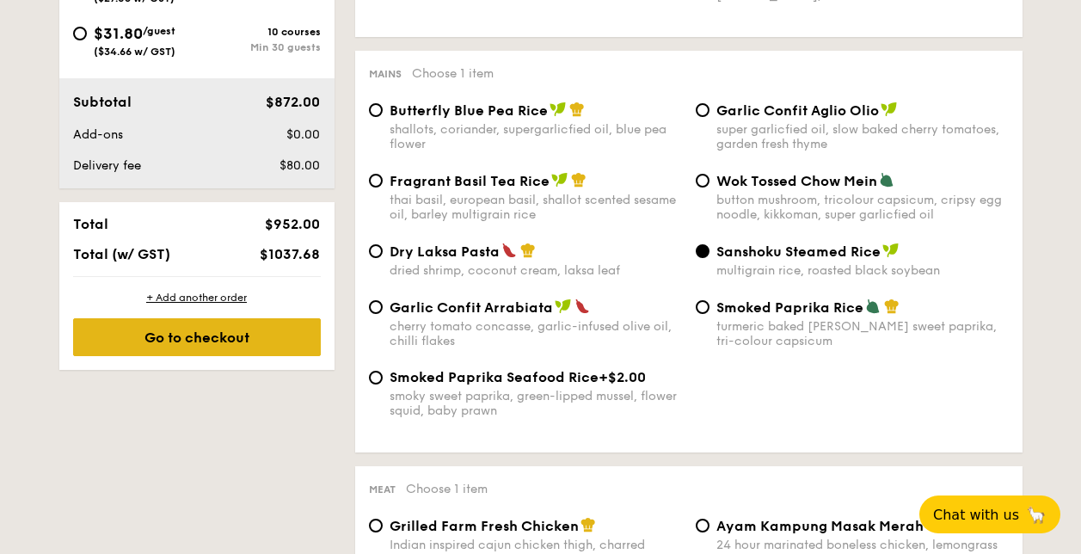
click at [265, 340] on div "Go to checkout" at bounding box center [197, 337] width 248 height 38
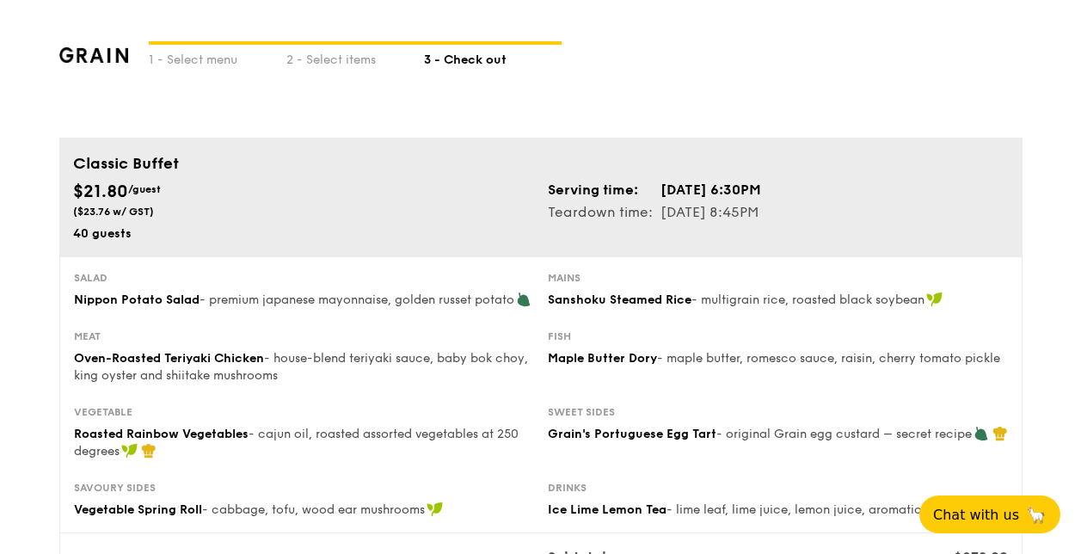
click at [854, 48] on div "1 - Select menu 2 - Select items 3 - Check out" at bounding box center [540, 69] width 963 height 138
